Goal: Task Accomplishment & Management: Use online tool/utility

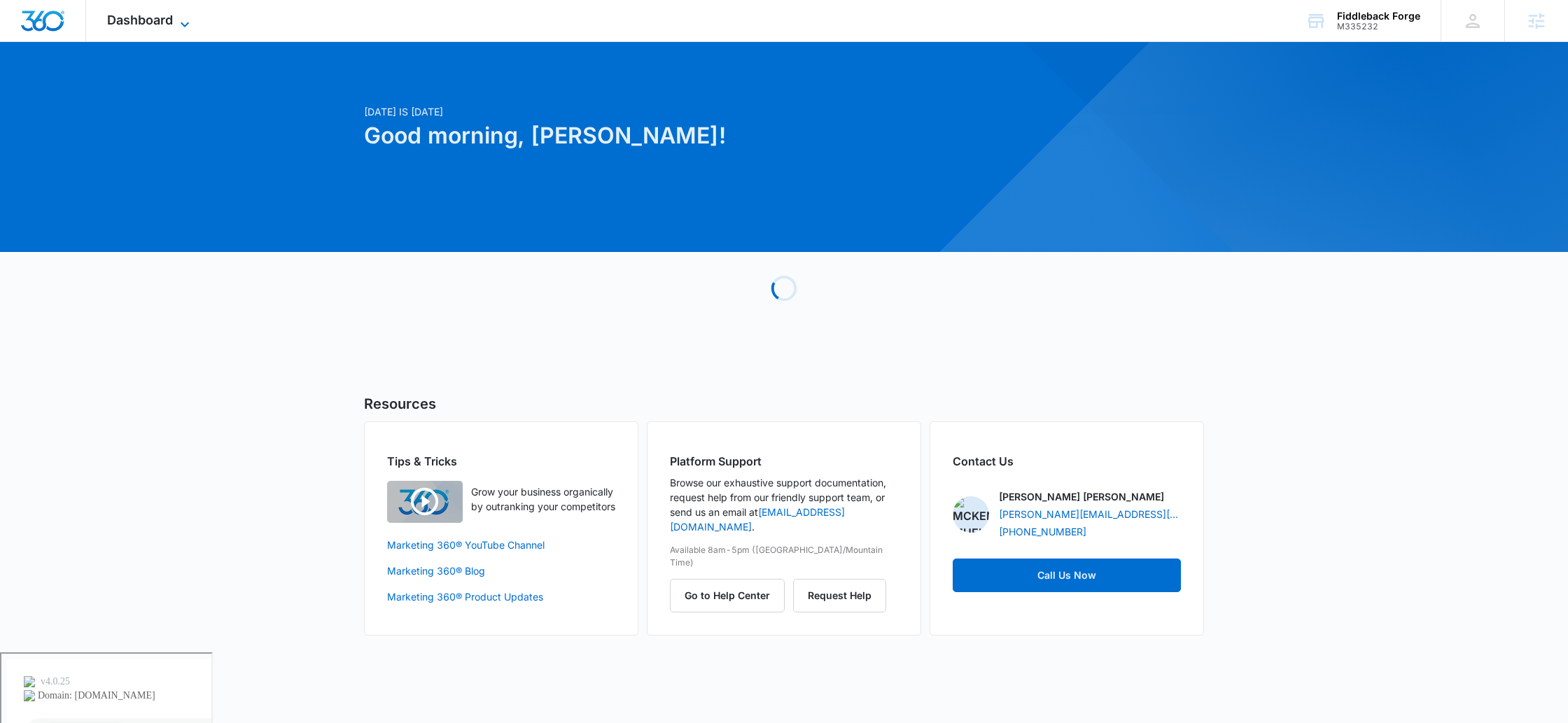
click at [144, 17] on span "Dashboard" at bounding box center [140, 20] width 66 height 15
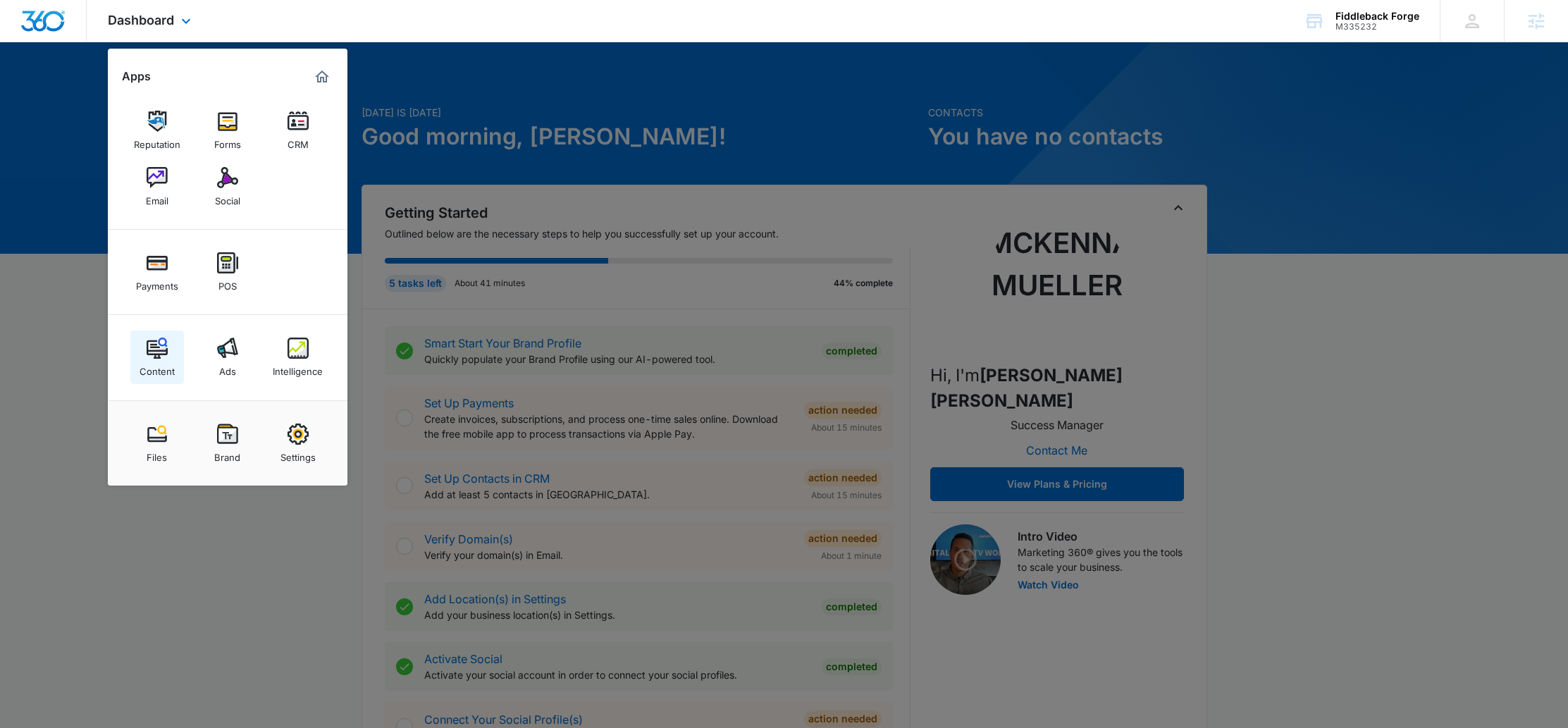
click at [156, 343] on img at bounding box center [157, 348] width 21 height 21
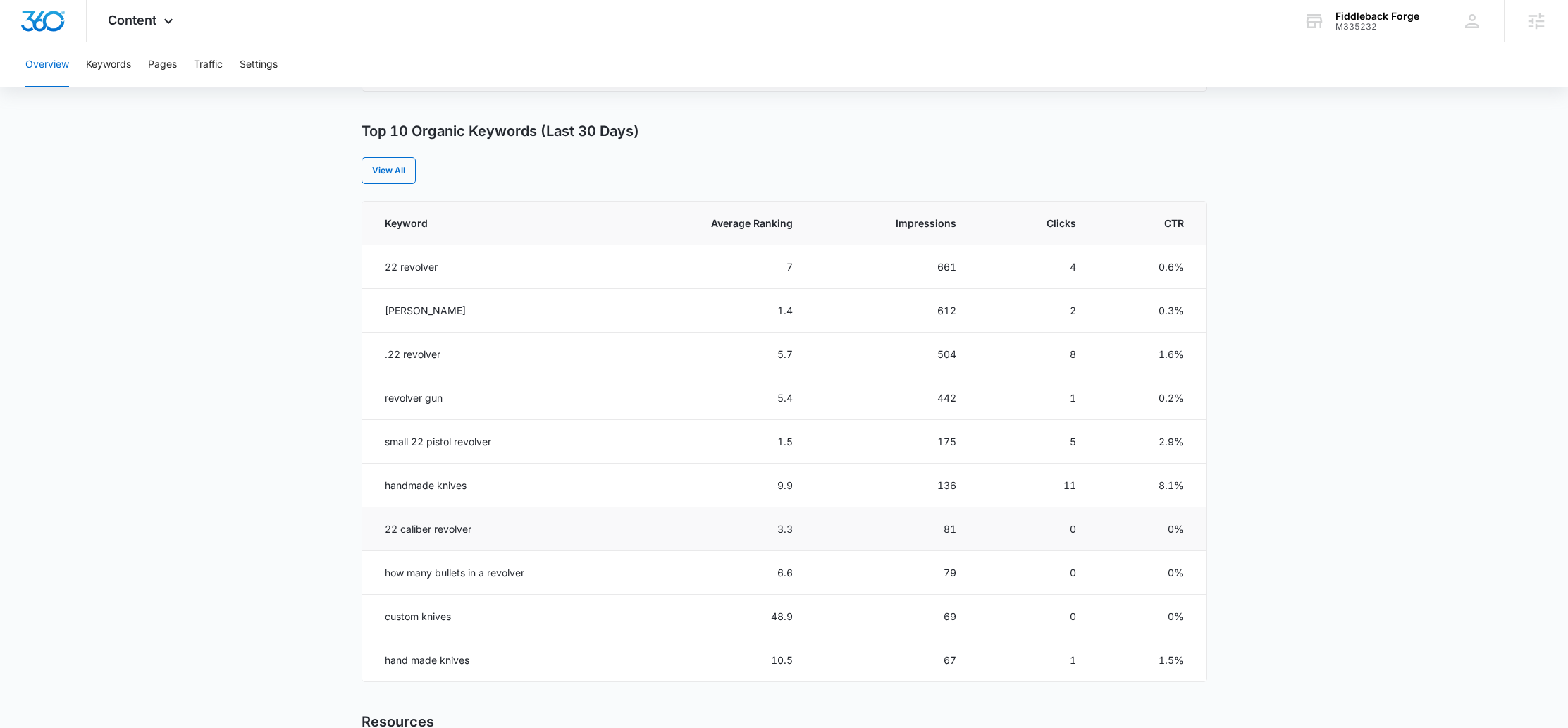
scroll to position [531, 0]
drag, startPoint x: 387, startPoint y: 453, endPoint x: 524, endPoint y: 452, distance: 137.0
click at [524, 452] on td "small 22 pistol revolver" at bounding box center [489, 443] width 255 height 44
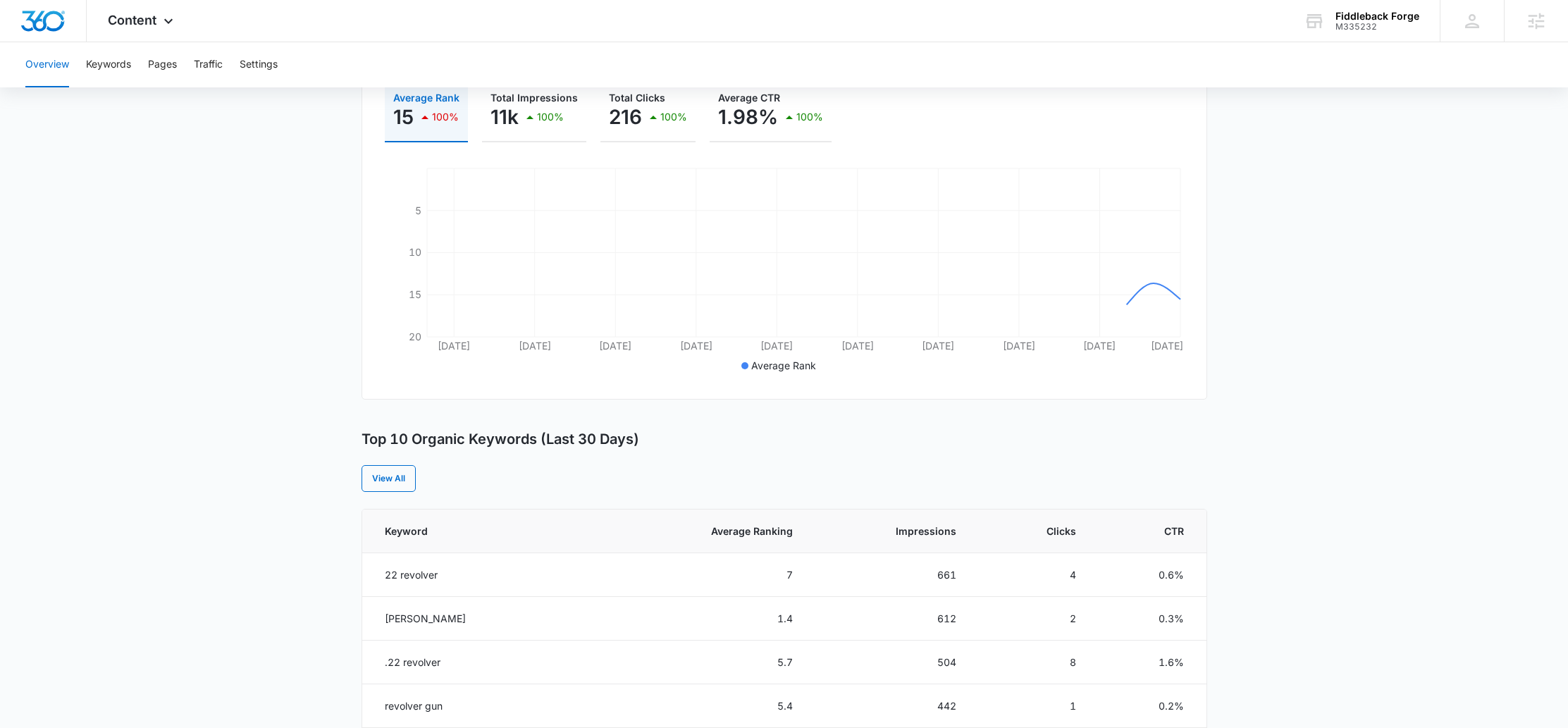
scroll to position [0, 0]
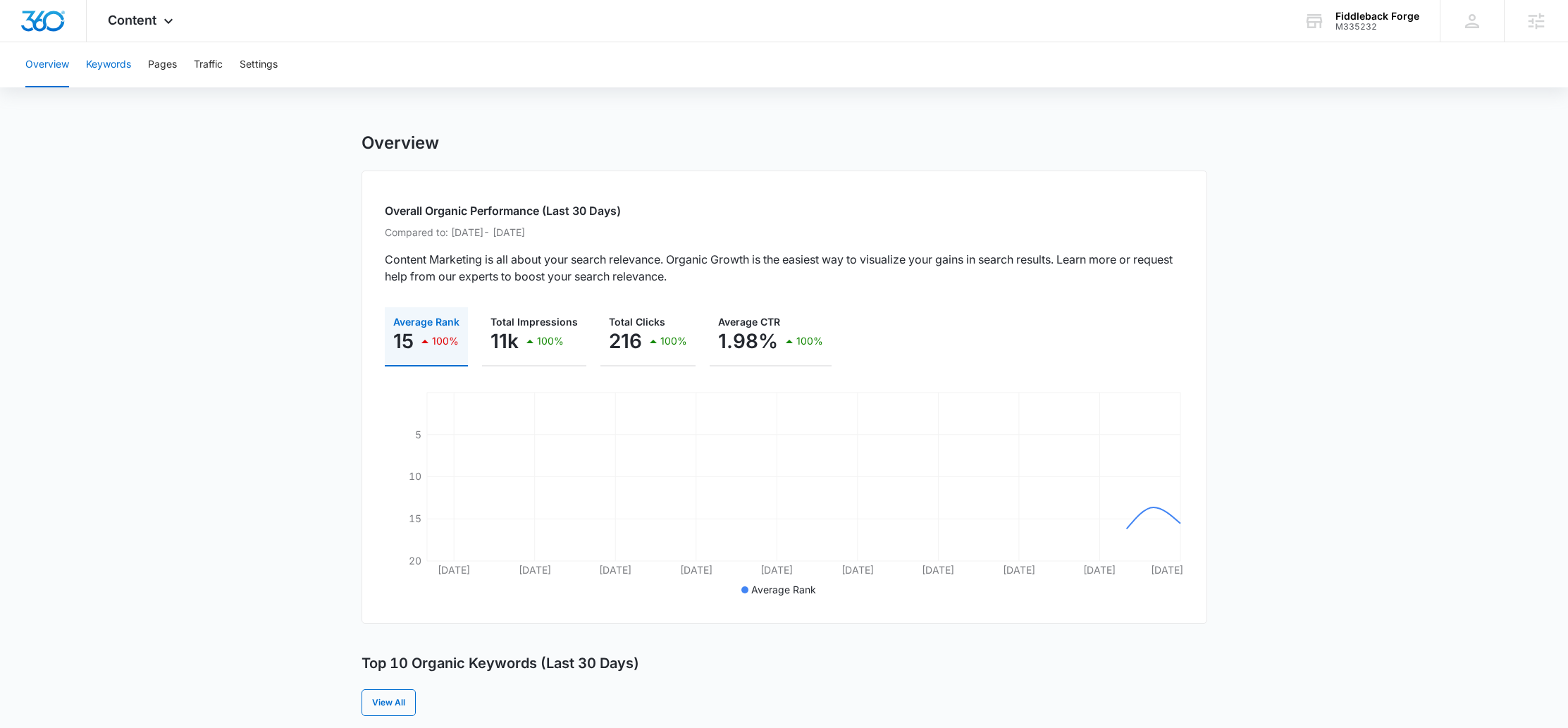
click at [123, 63] on button "Keywords" at bounding box center [108, 64] width 45 height 45
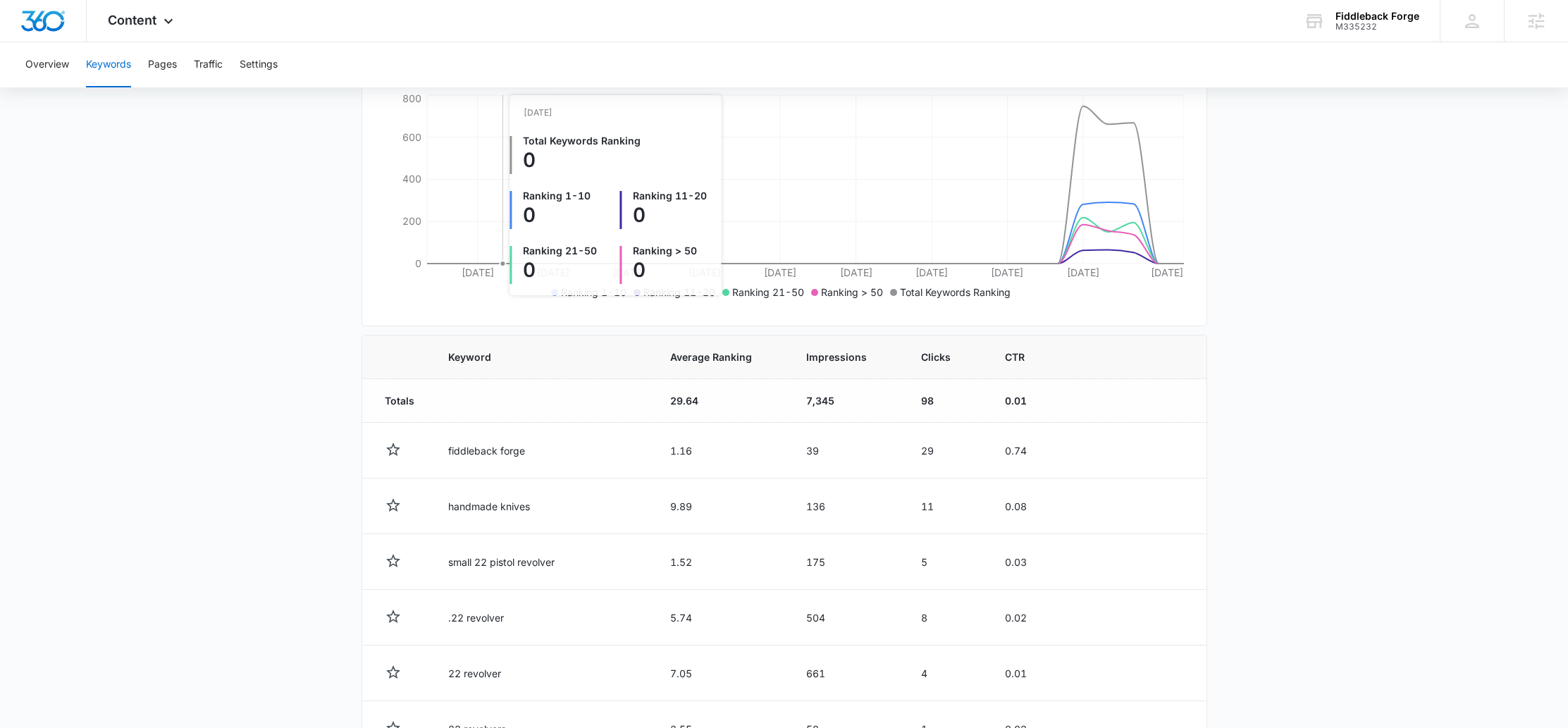
scroll to position [85, 0]
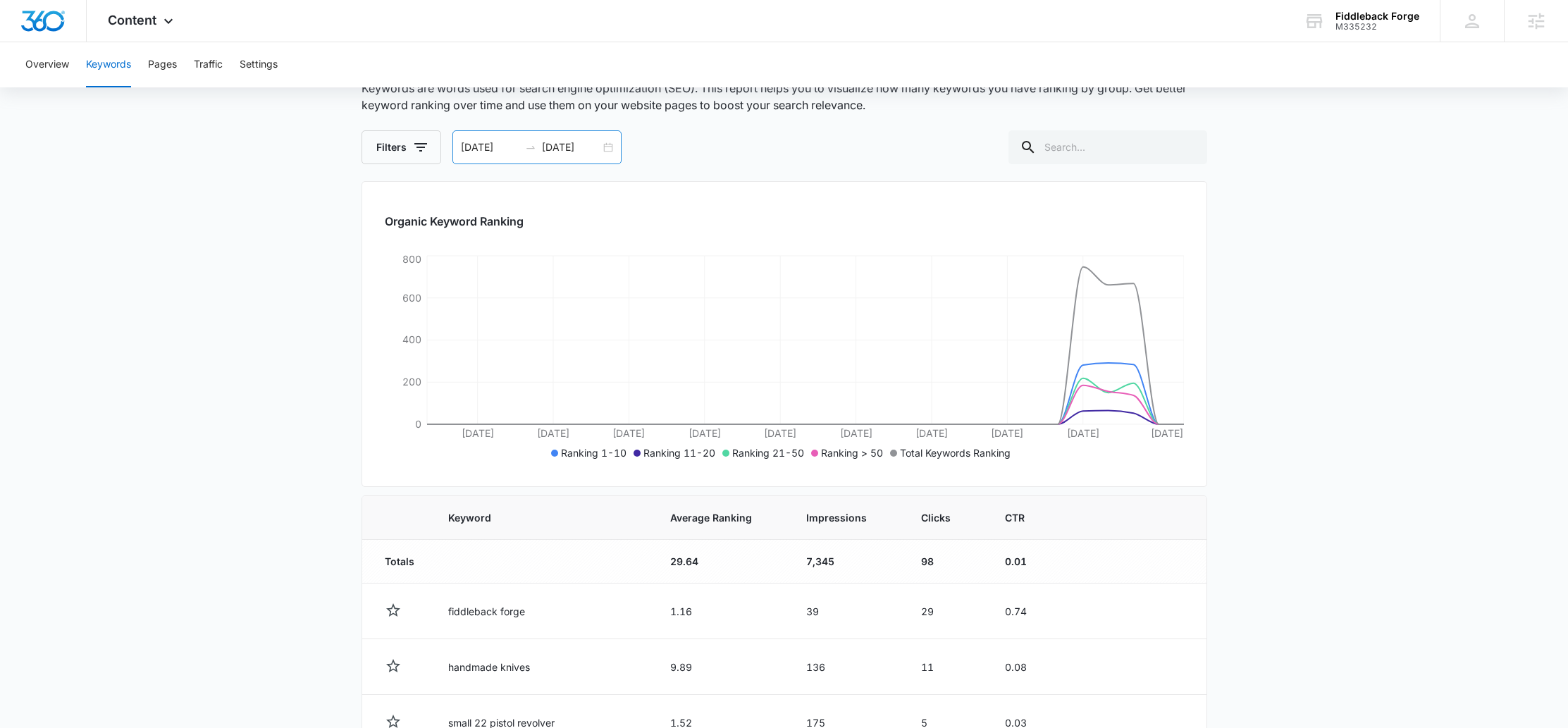
click at [609, 144] on div "07/15/2025 08/14/2025" at bounding box center [536, 147] width 169 height 34
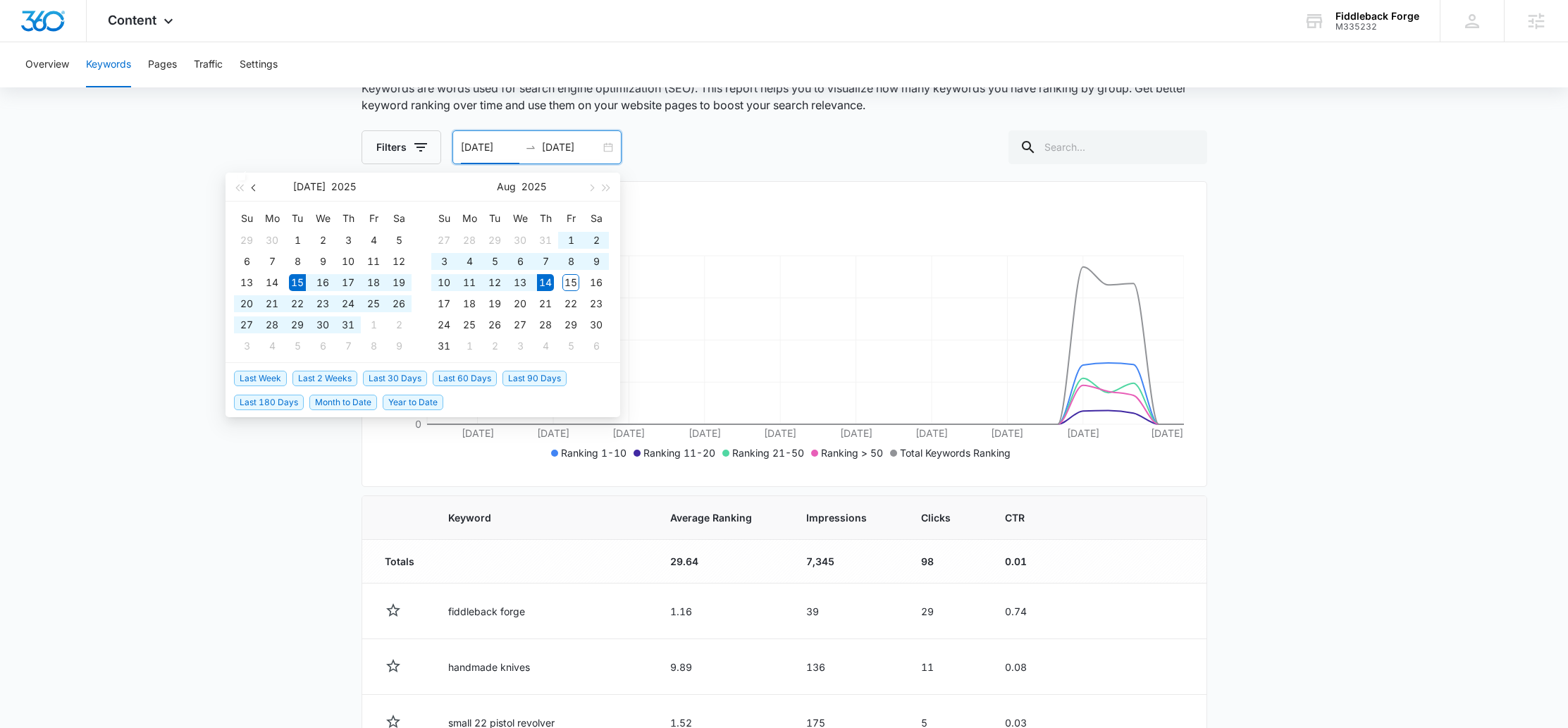
click at [252, 178] on button "button" at bounding box center [255, 186] width 16 height 28
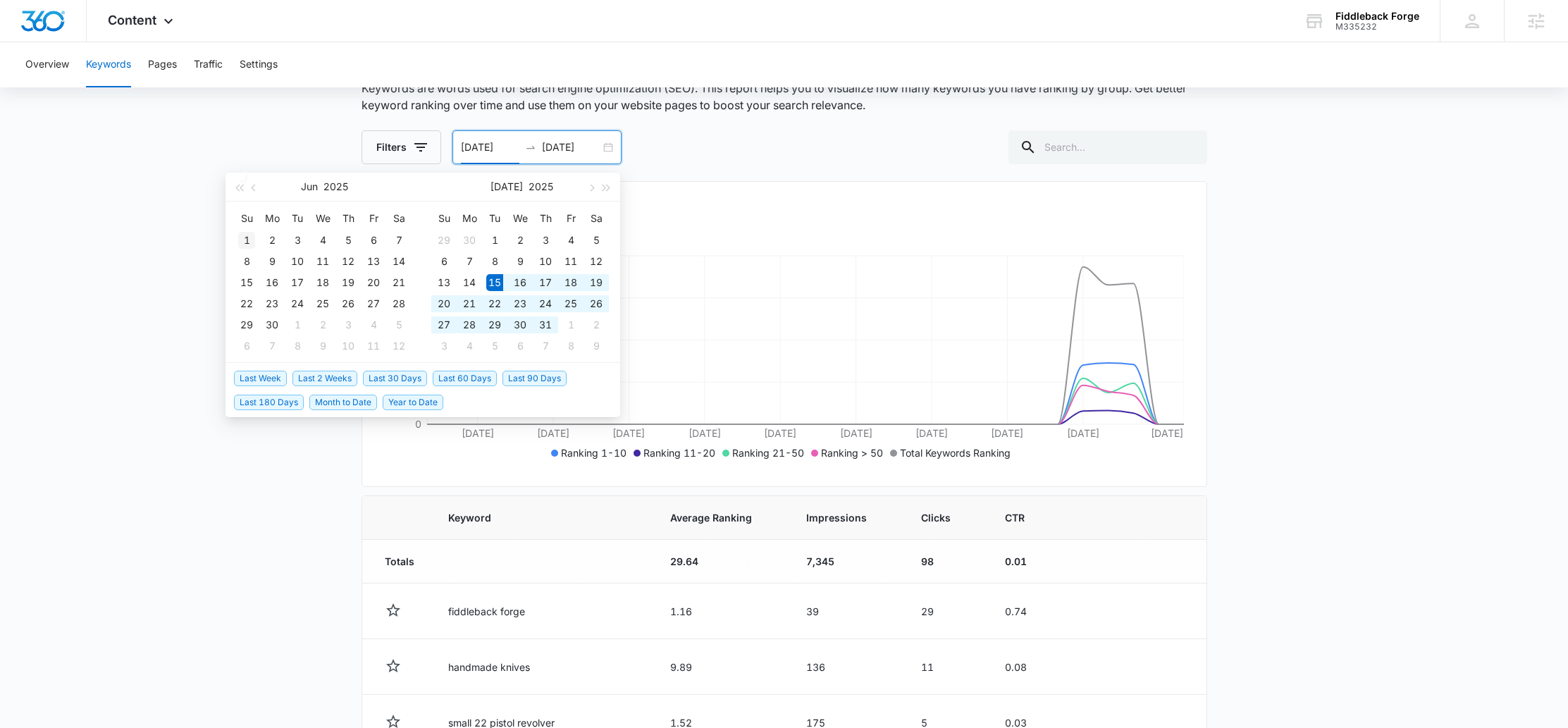
type input "06/01/2025"
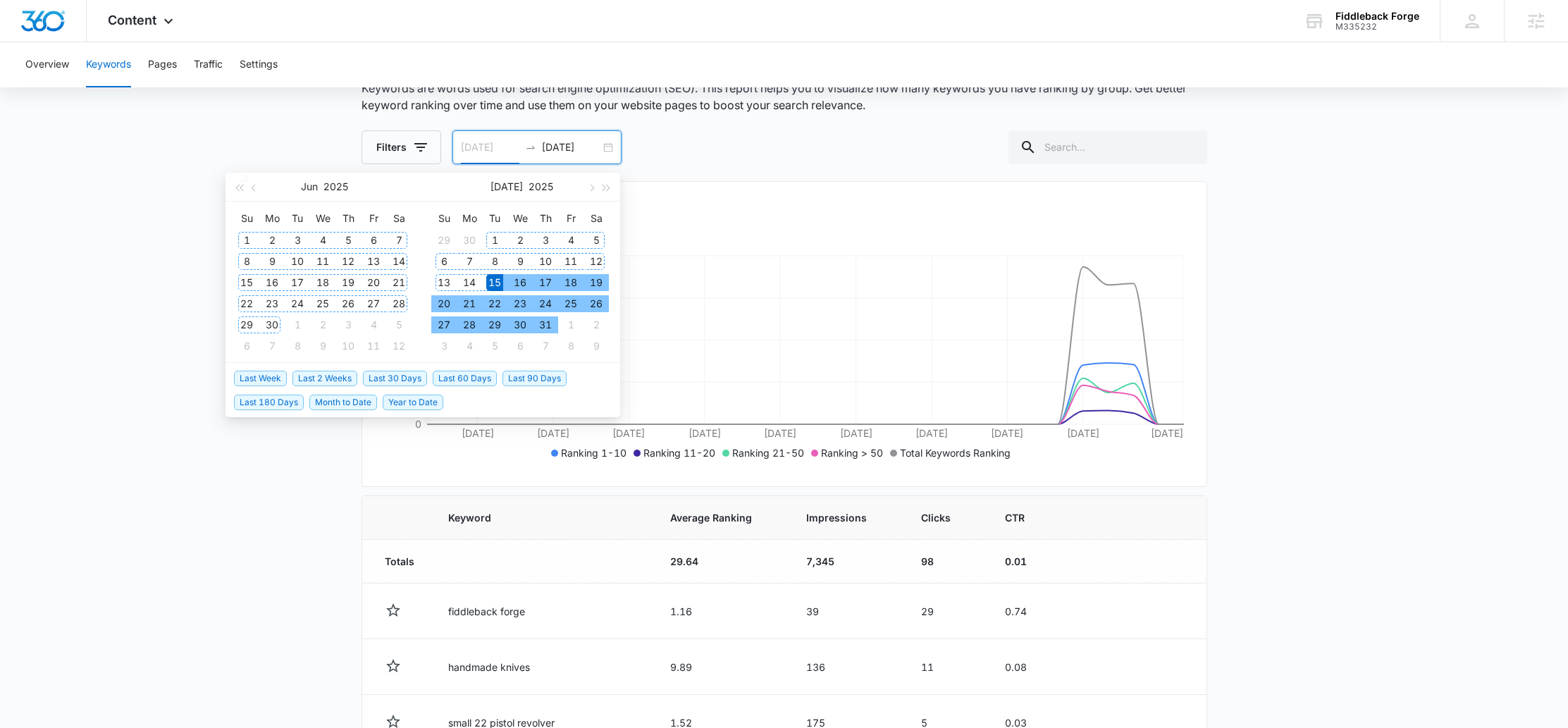
click at [240, 232] on div "1" at bounding box center [247, 240] width 17 height 17
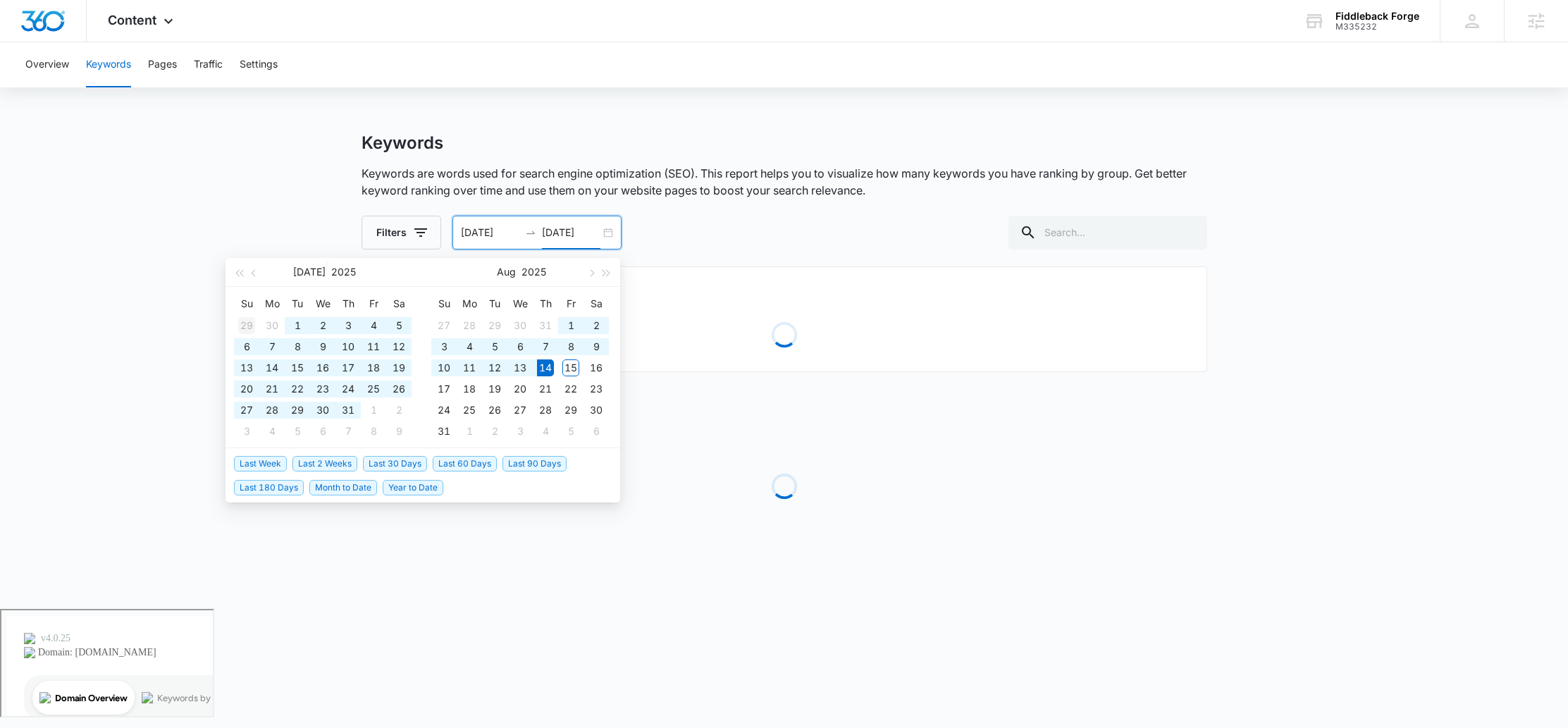
scroll to position [0, 0]
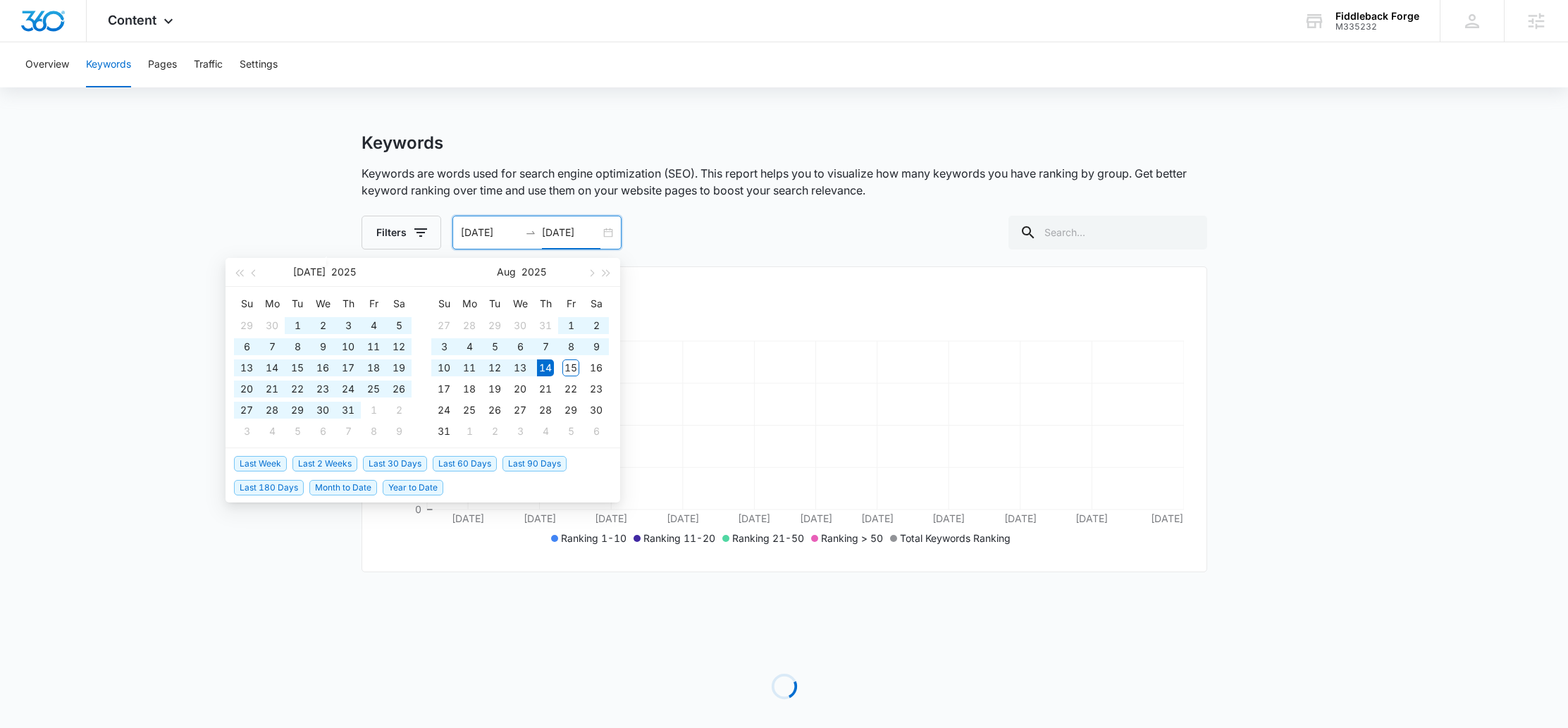
click at [731, 234] on div "Filters 06/01/2025 08/14/2025 Jul 2025 Su Mo Tu We Th Fr Sa 29 30 1 2 3 4 5 6 7…" at bounding box center [784, 232] width 846 height 34
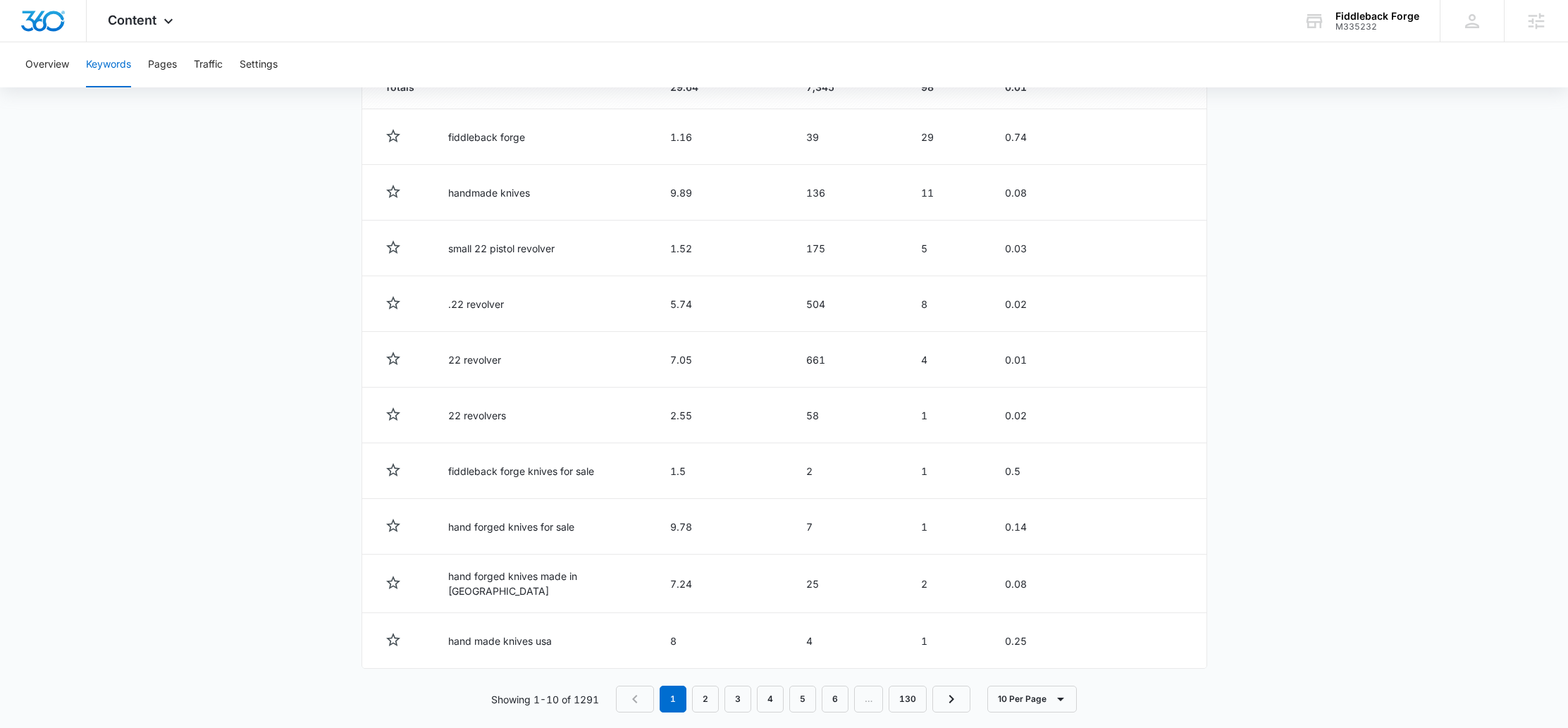
scroll to position [575, 0]
